Goal: Information Seeking & Learning: Learn about a topic

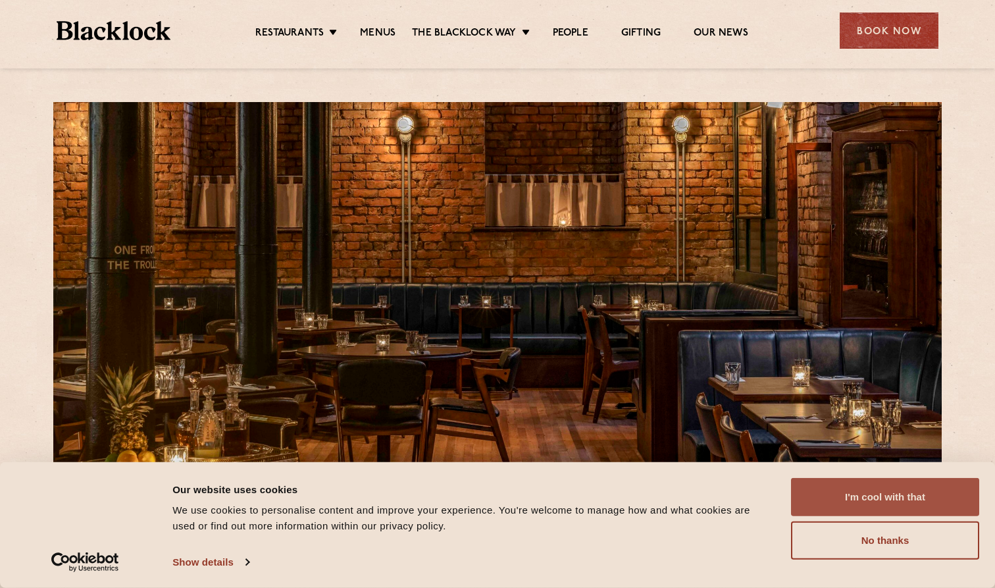
click at [895, 490] on button "I'm cool with that" at bounding box center [885, 497] width 188 height 38
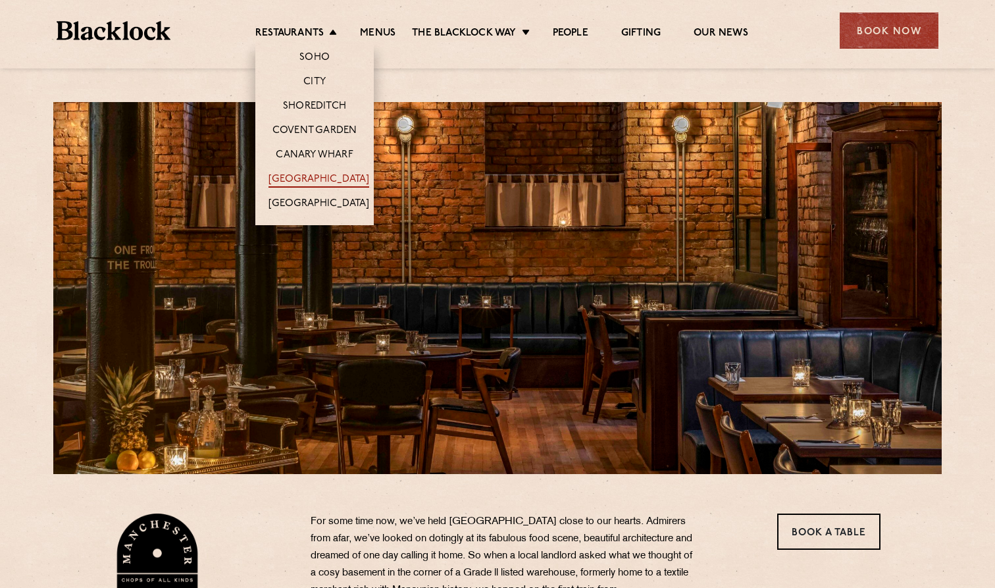
click at [338, 174] on link "[GEOGRAPHIC_DATA]" at bounding box center [318, 180] width 101 height 14
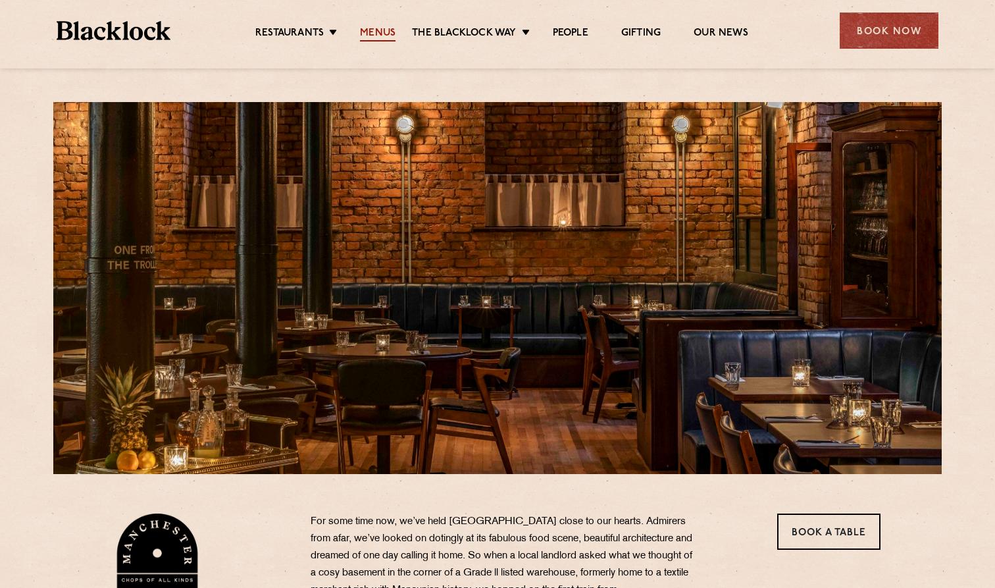
click at [382, 40] on link "Menus" at bounding box center [378, 34] width 36 height 14
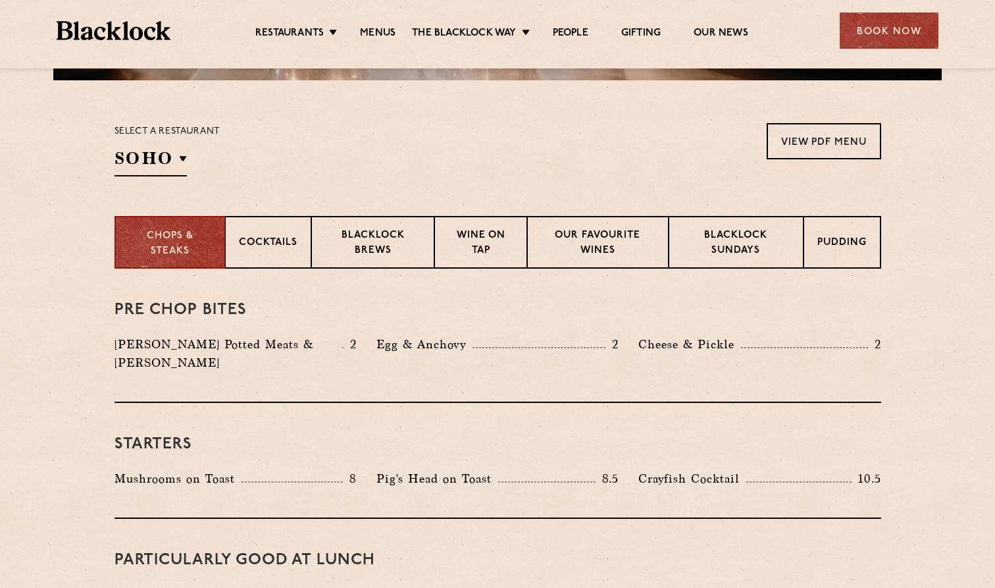
scroll to position [434, 0]
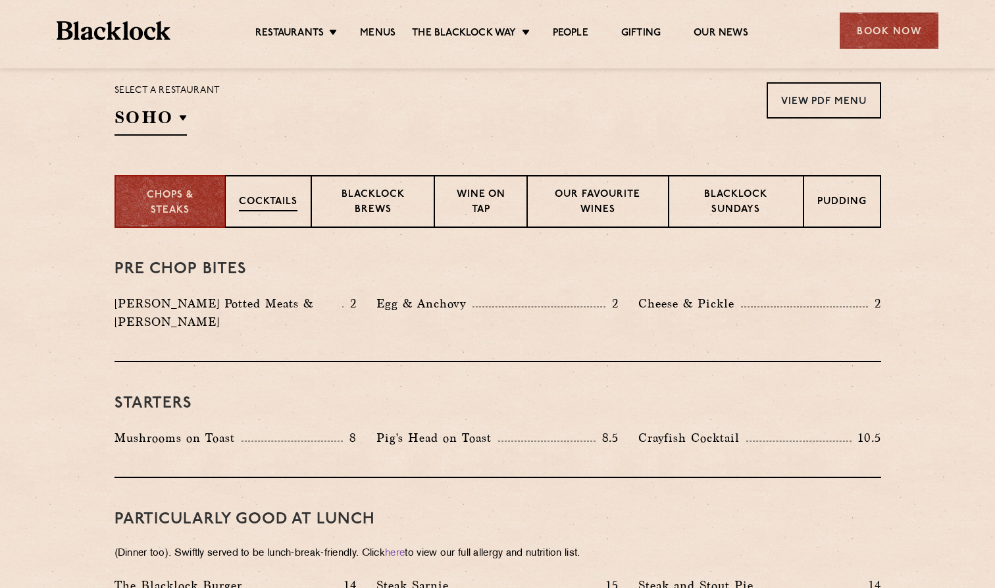
click at [261, 197] on p "Cocktails" at bounding box center [268, 203] width 59 height 16
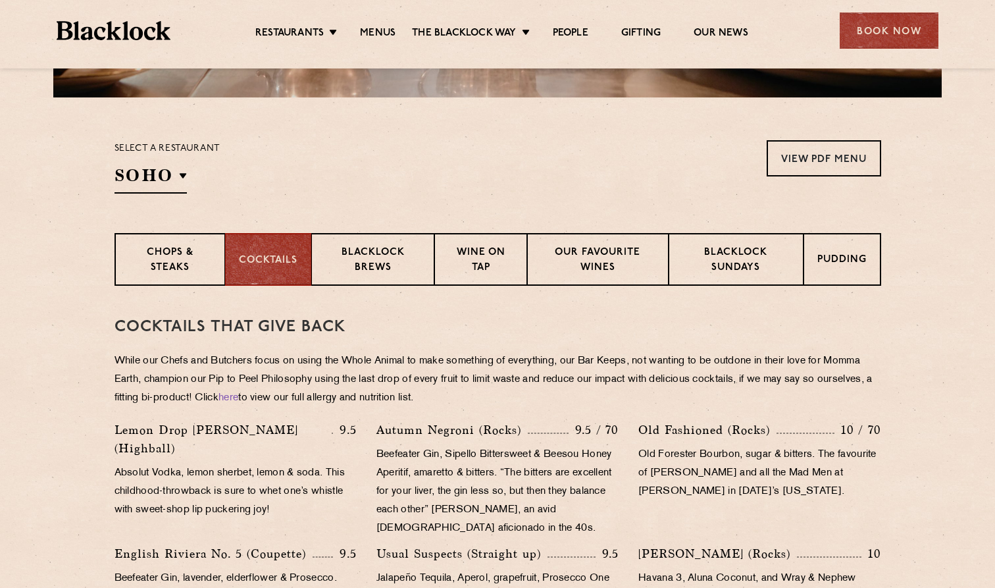
scroll to position [234, 0]
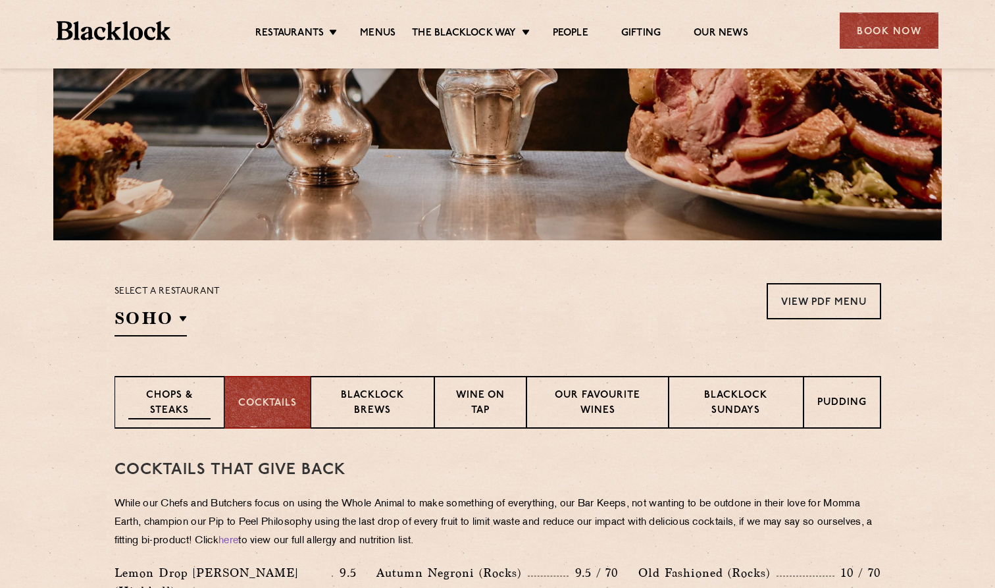
click at [177, 397] on p "Chops & Steaks" at bounding box center [169, 403] width 82 height 31
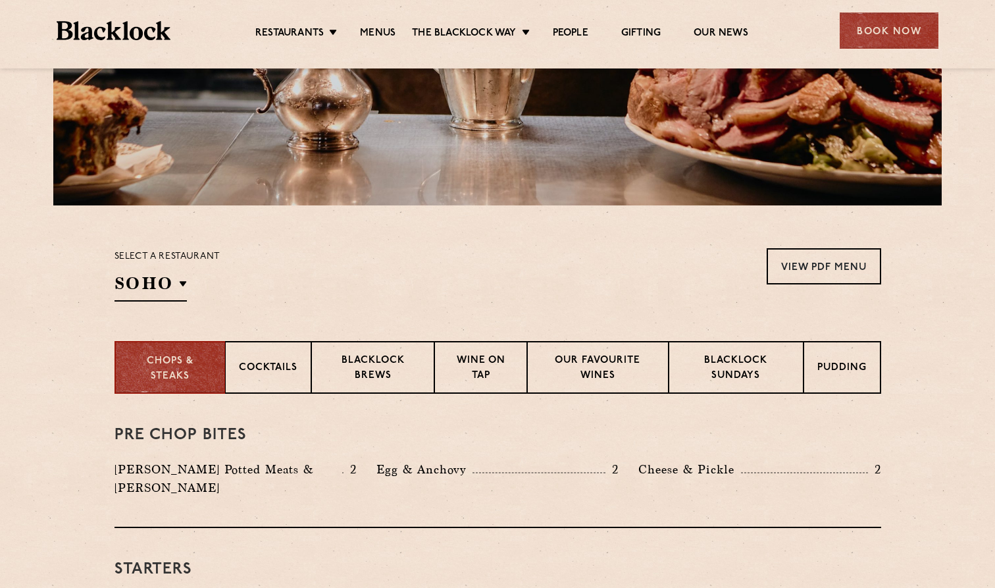
scroll to position [335, 0]
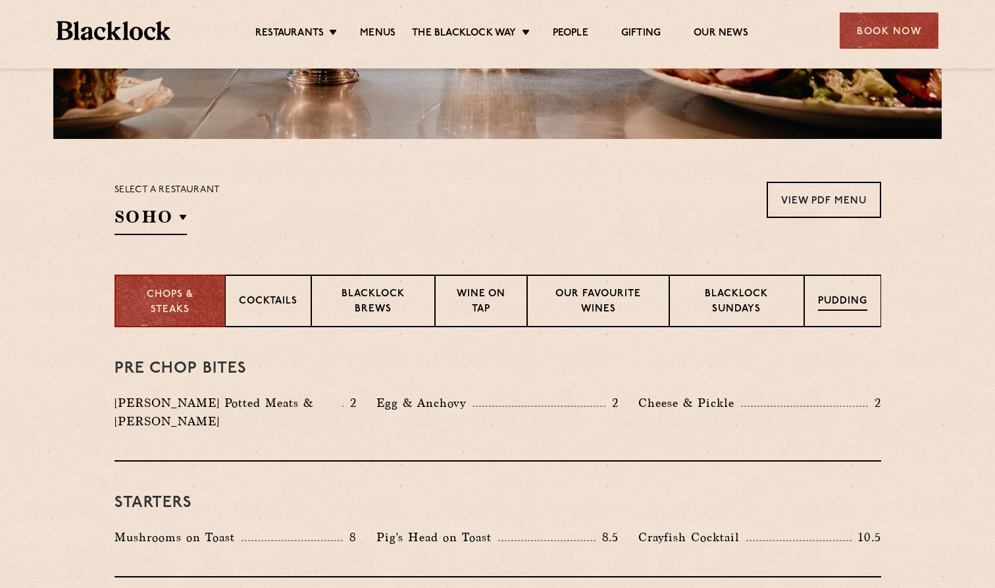
click at [833, 290] on div "Pudding" at bounding box center [842, 300] width 77 height 53
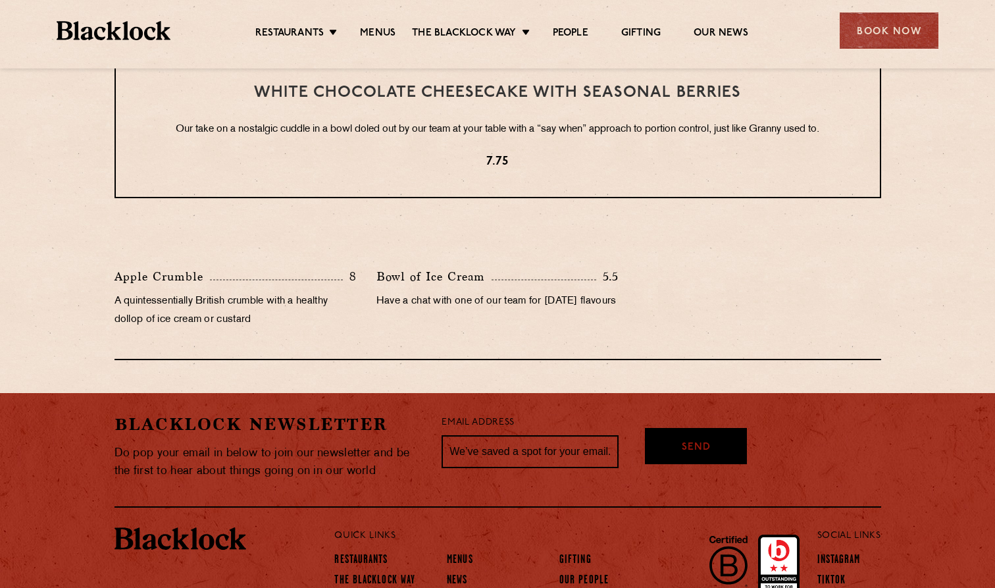
scroll to position [465, 0]
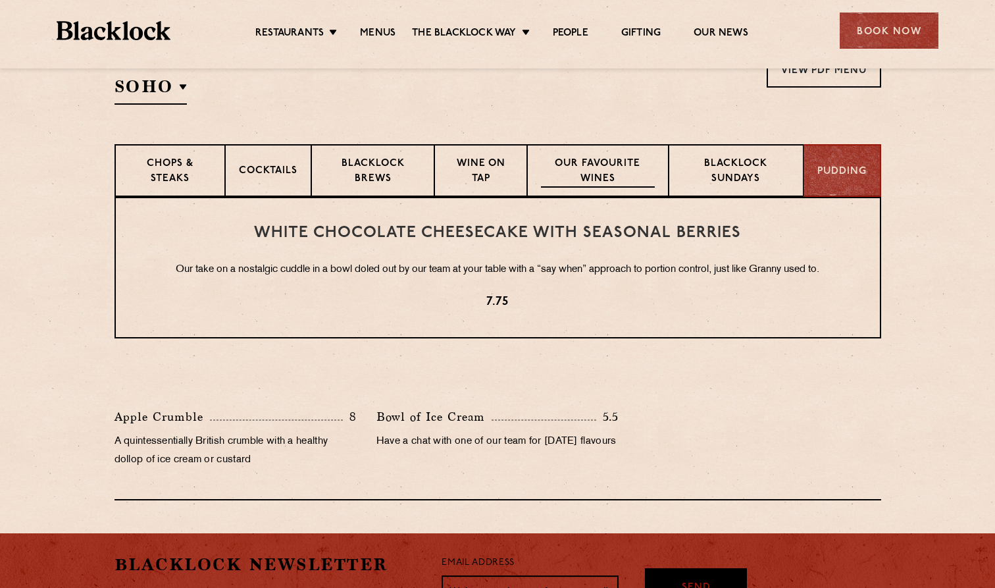
click at [586, 168] on p "Our favourite wines" at bounding box center [598, 172] width 114 height 31
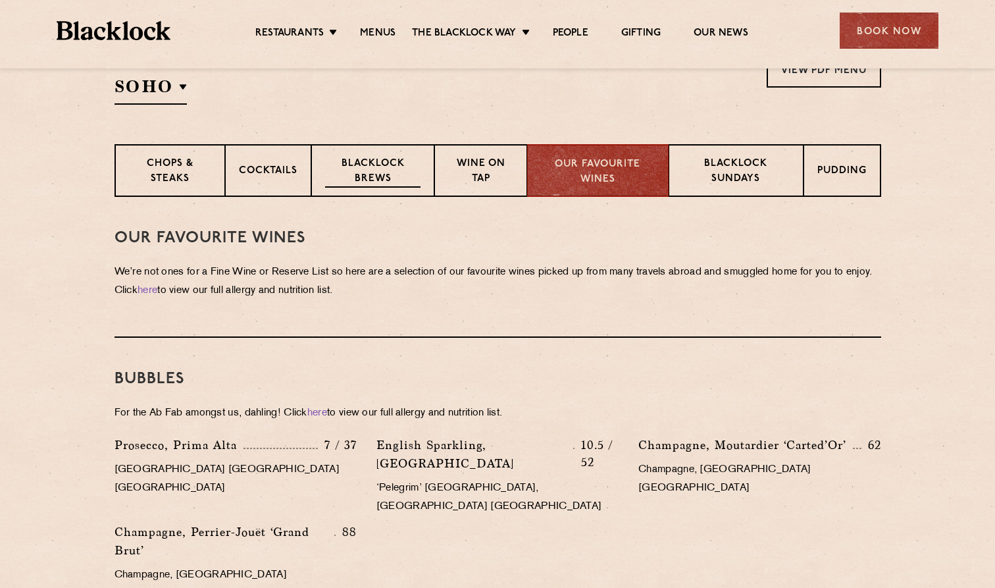
click at [334, 185] on p "Blacklock Brews" at bounding box center [373, 172] width 96 height 31
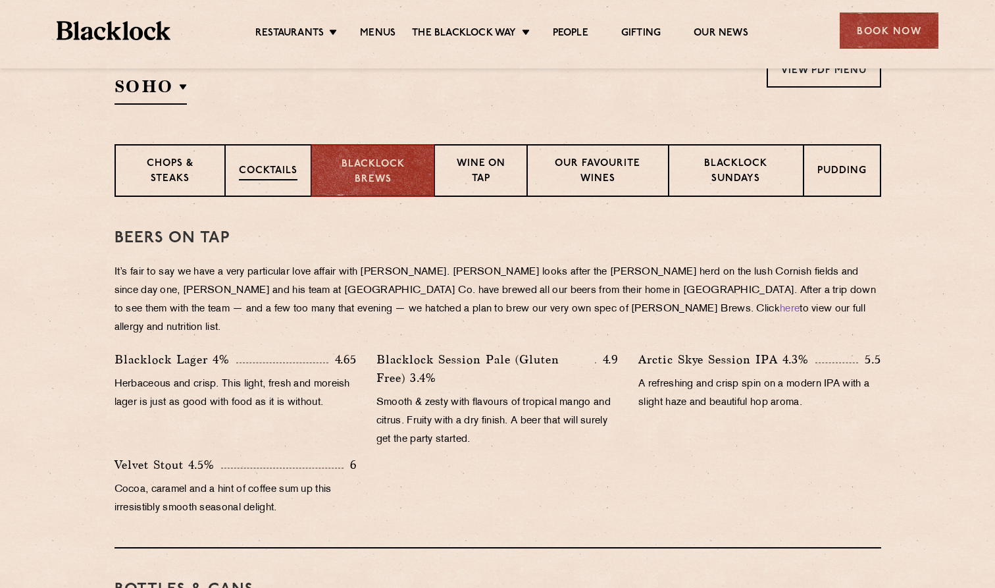
click at [233, 178] on div "Cocktails" at bounding box center [268, 170] width 86 height 53
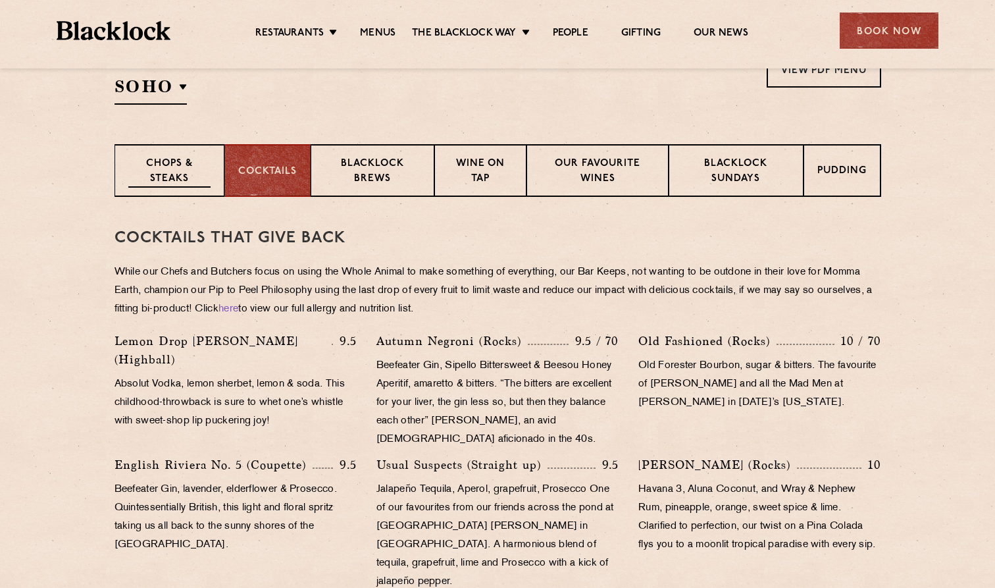
click at [154, 170] on p "Chops & Steaks" at bounding box center [169, 172] width 82 height 31
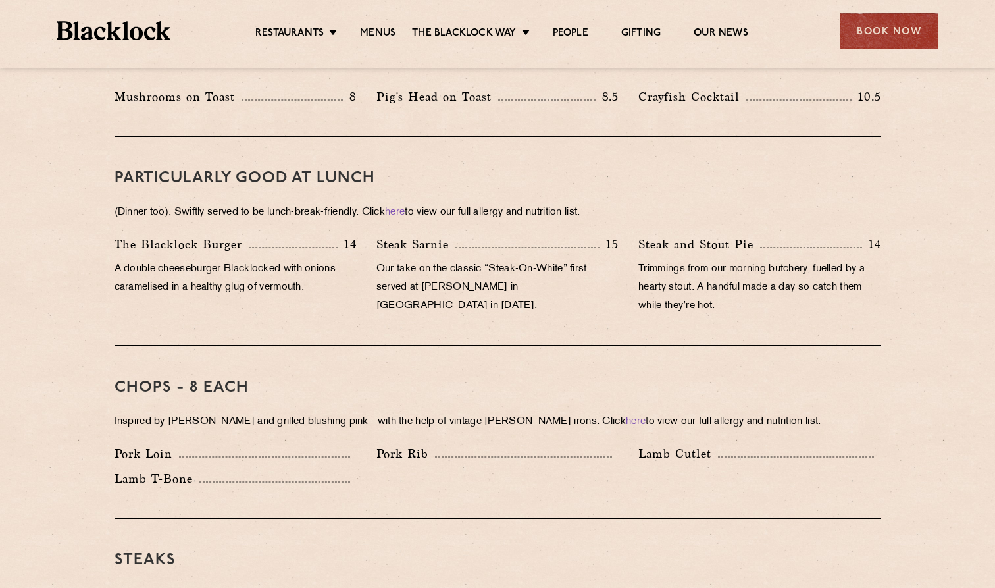
scroll to position [784, 0]
